Goal: Book appointment/travel/reservation

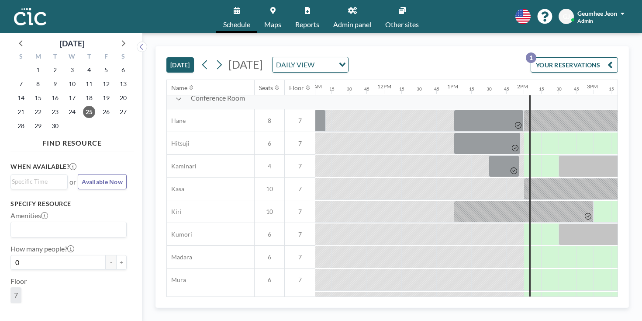
scroll to position [0, 770]
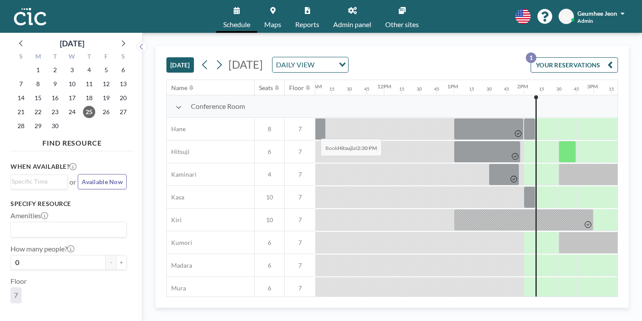
drag, startPoint x: 318, startPoint y: 128, endPoint x: 205, endPoint y: 61, distance: 130.9
click at [210, 62] on div "[DATE] [DATE] DAILY VIEW Loading... YOUR RESERVATIONS 1 Name Seats Floor 12AM 1…" at bounding box center [392, 171] width 452 height 250
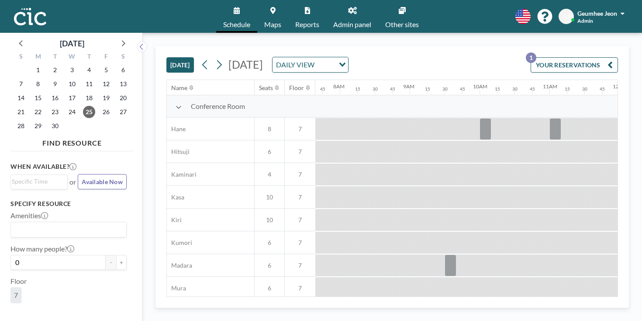
scroll to position [0, 540]
click at [597, 277] on div at bounding box center [605, 287] width 17 height 21
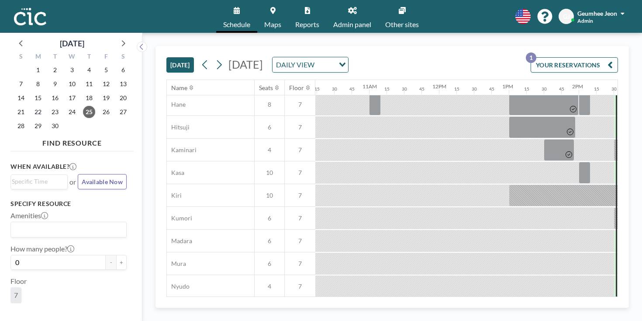
scroll to position [24, 761]
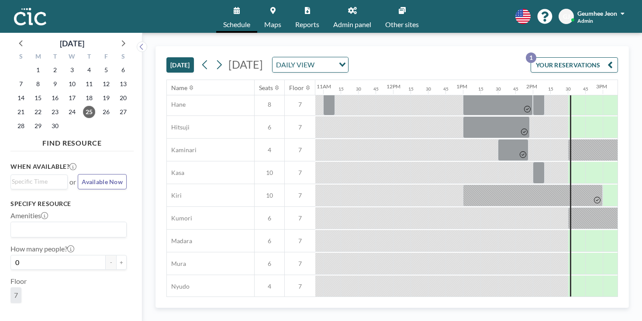
drag, startPoint x: 334, startPoint y: 141, endPoint x: 395, endPoint y: 140, distance: 61.6
click at [395, 161] on div at bounding box center [393, 172] width 1678 height 23
drag, startPoint x: 329, startPoint y: 138, endPoint x: 378, endPoint y: 139, distance: 49.4
click at [378, 161] on div at bounding box center [393, 172] width 1678 height 23
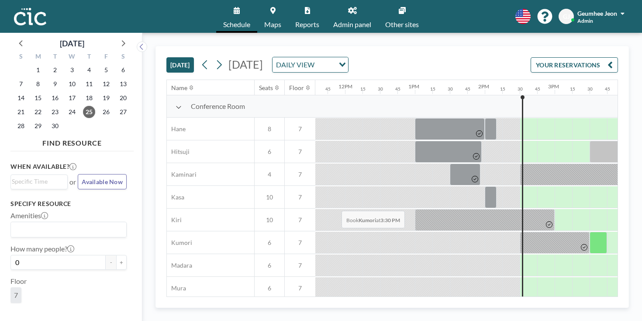
scroll to position [0, 809]
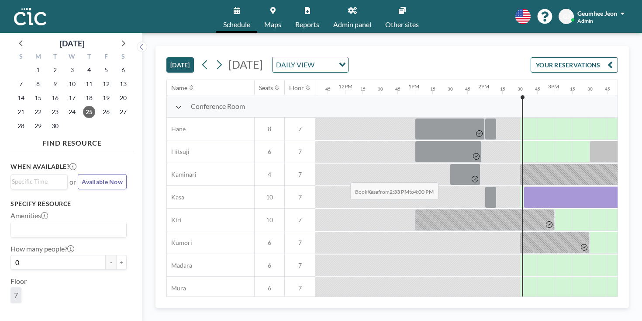
drag, startPoint x: 275, startPoint y: 163, endPoint x: 348, endPoint y: 162, distance: 73.0
click at [524, 186] on div at bounding box center [574, 197] width 101 height 22
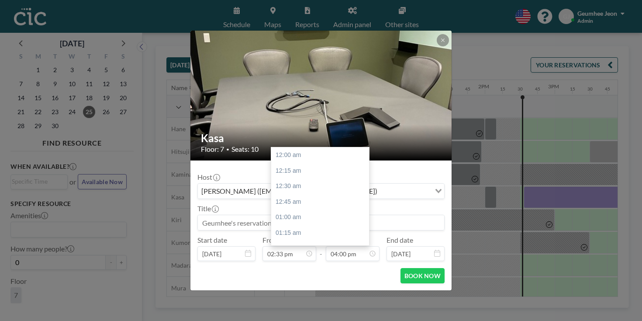
scroll to position [893, 0]
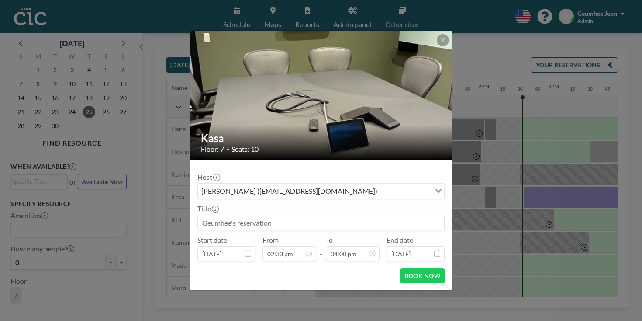
click at [320, 216] on input at bounding box center [321, 222] width 246 height 15
type input "E"
type input "T"
type input "TG"
click at [401, 268] on button "BOOK NOW" at bounding box center [423, 275] width 44 height 15
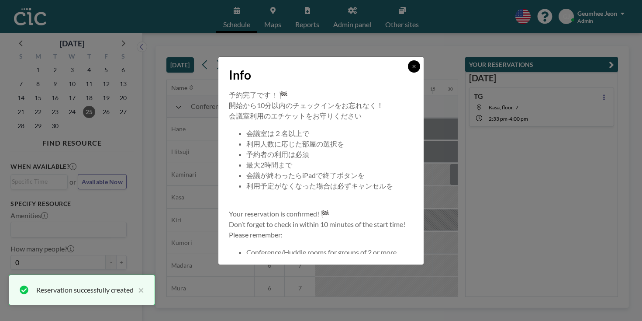
click at [408, 73] on button at bounding box center [414, 66] width 12 height 12
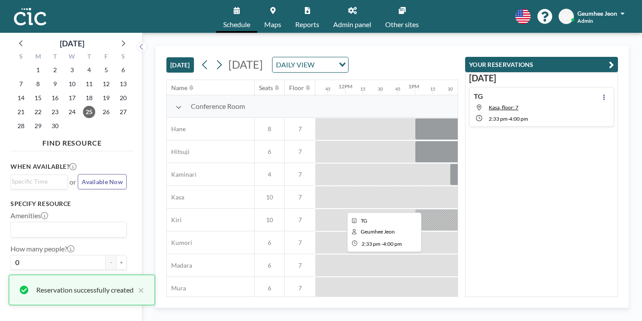
click at [523, 186] on div at bounding box center [573, 197] width 101 height 22
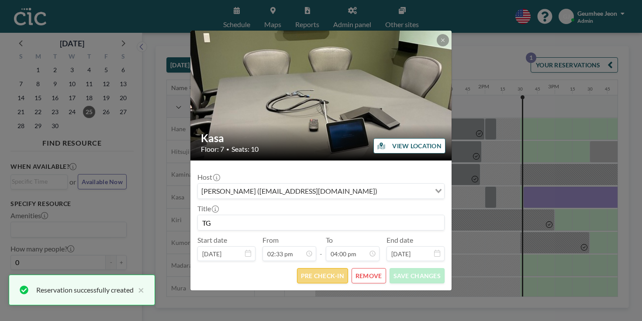
click at [333, 268] on button "PRE CHECK-IN" at bounding box center [322, 275] width 51 height 15
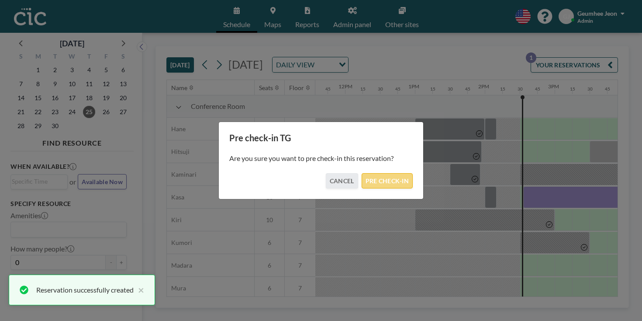
click at [377, 174] on button "PRE CHECK-IN" at bounding box center [387, 180] width 51 height 15
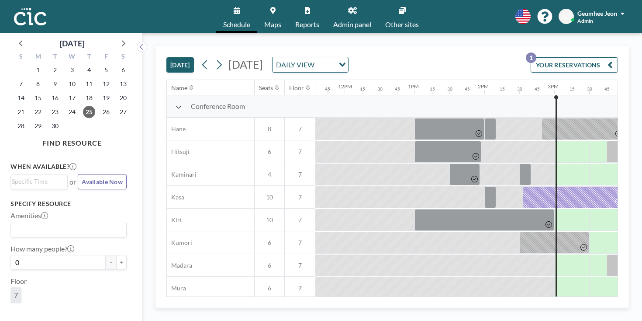
scroll to position [0, 810]
